Goal: Task Accomplishment & Management: Use online tool/utility

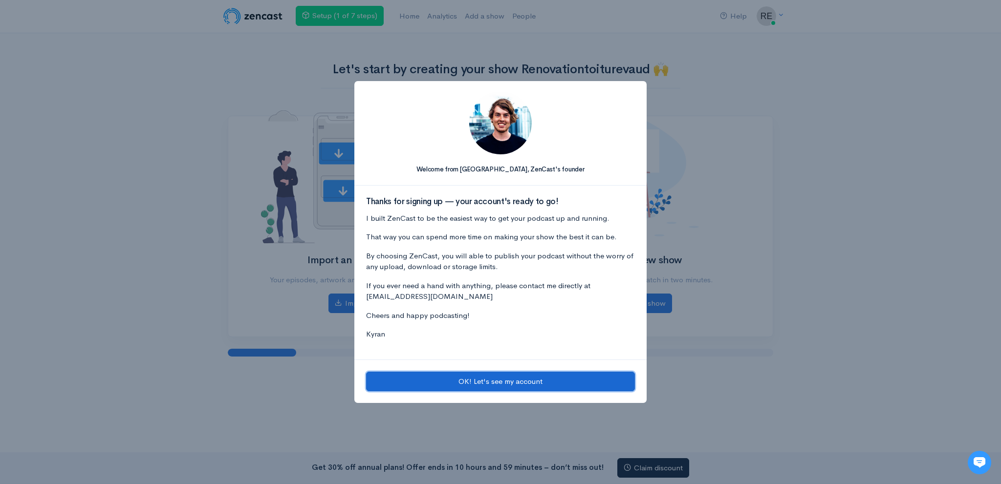
click at [475, 374] on button "OK! Let's see my account" at bounding box center [500, 382] width 269 height 20
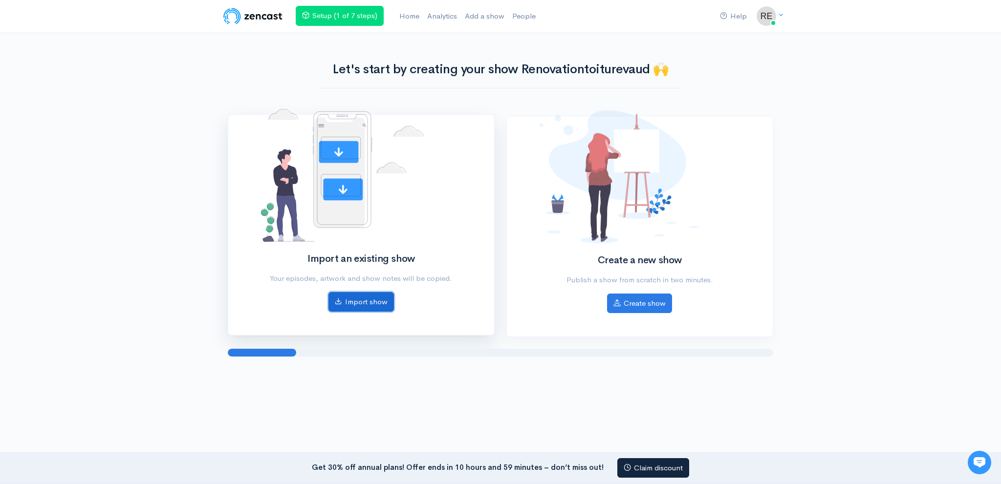
click at [367, 303] on link "Import show" at bounding box center [360, 302] width 65 height 20
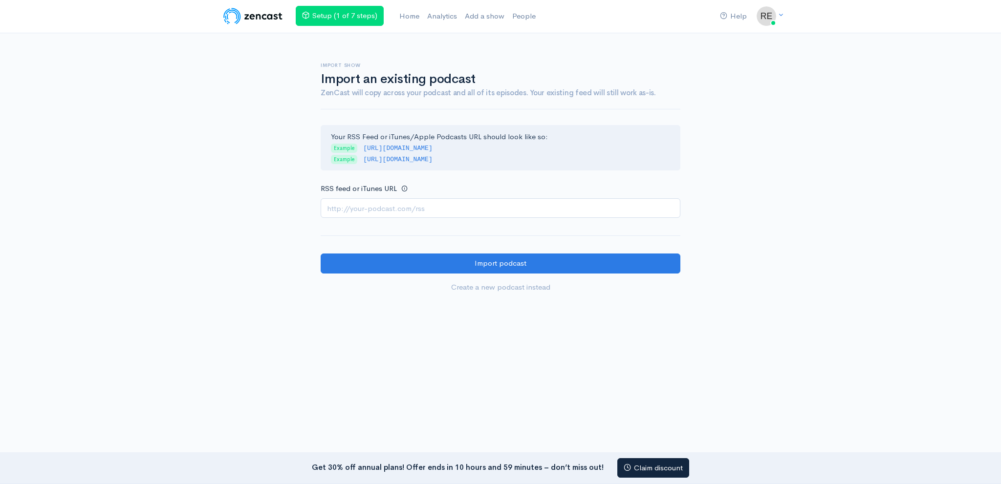
click at [442, 205] on input "RSS feed or iTunes URL" at bounding box center [501, 208] width 360 height 20
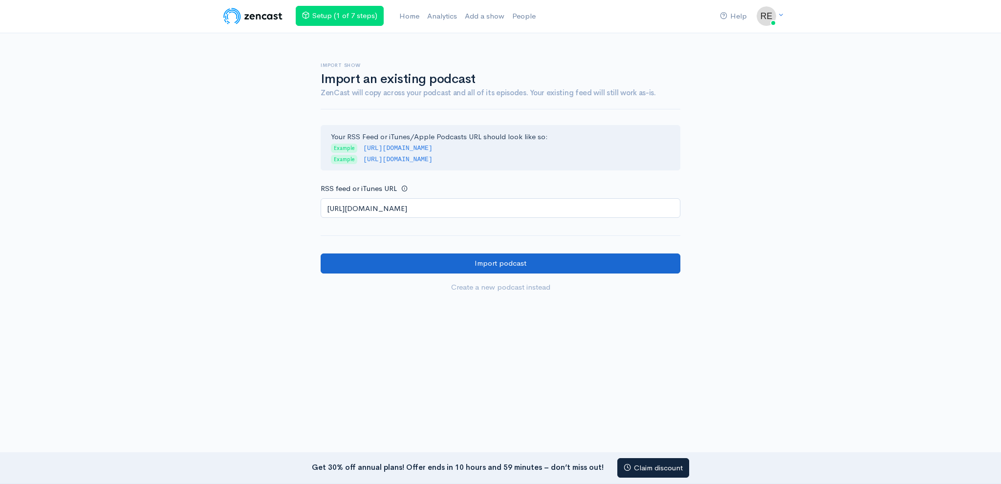
type input "[URL][DOMAIN_NAME]"
click at [429, 265] on input "Import podcast" at bounding box center [501, 264] width 360 height 20
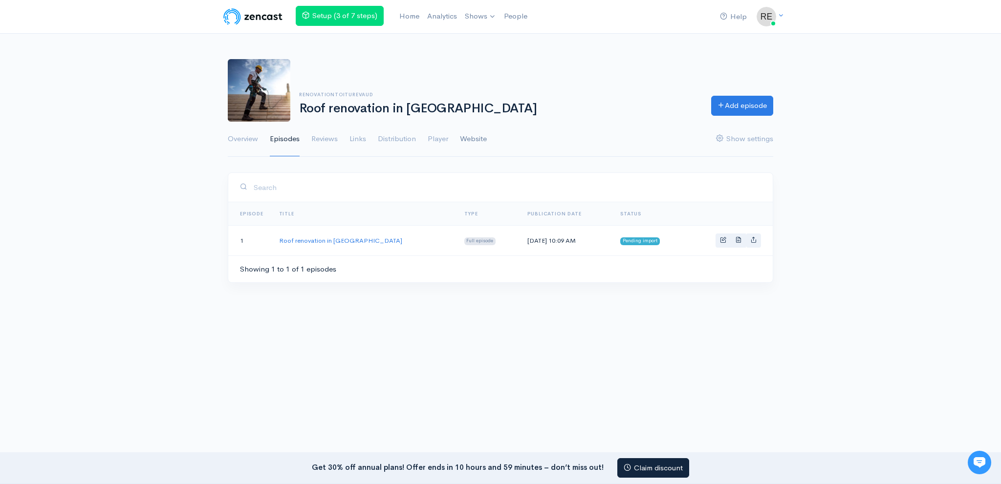
click at [484, 140] on link "Website" at bounding box center [473, 139] width 27 height 35
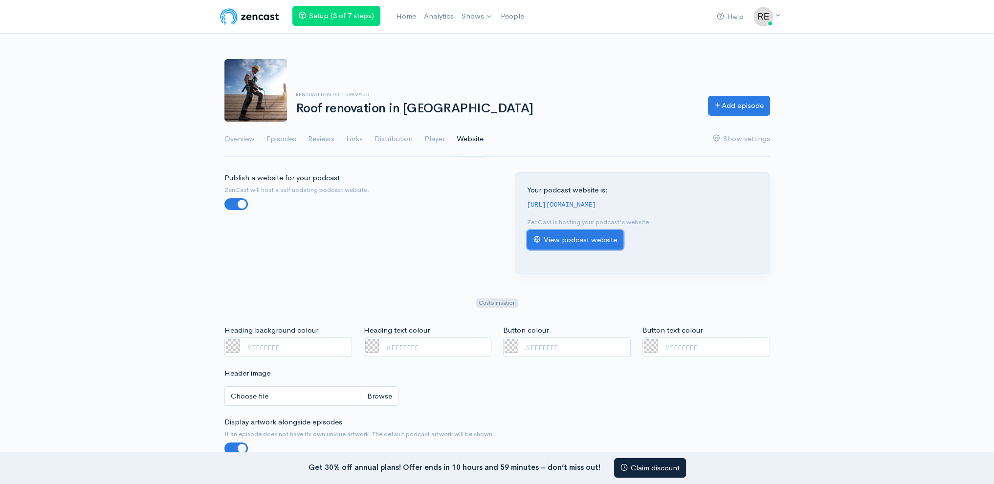
click at [563, 231] on link "View podcast website" at bounding box center [575, 240] width 96 height 20
